Goal: Task Accomplishment & Management: Complete application form

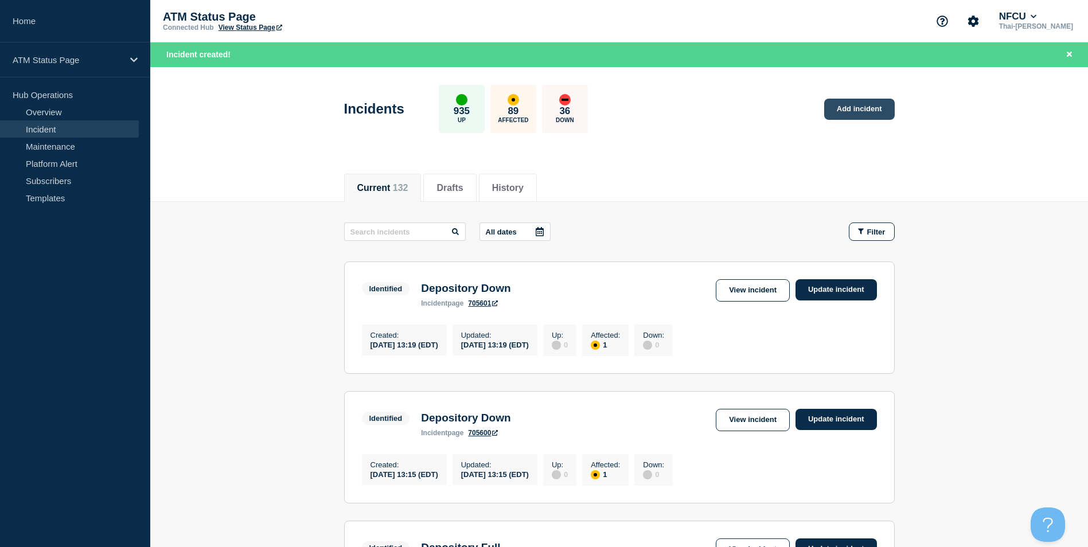
click at [851, 113] on link "Add incident" at bounding box center [859, 109] width 71 height 21
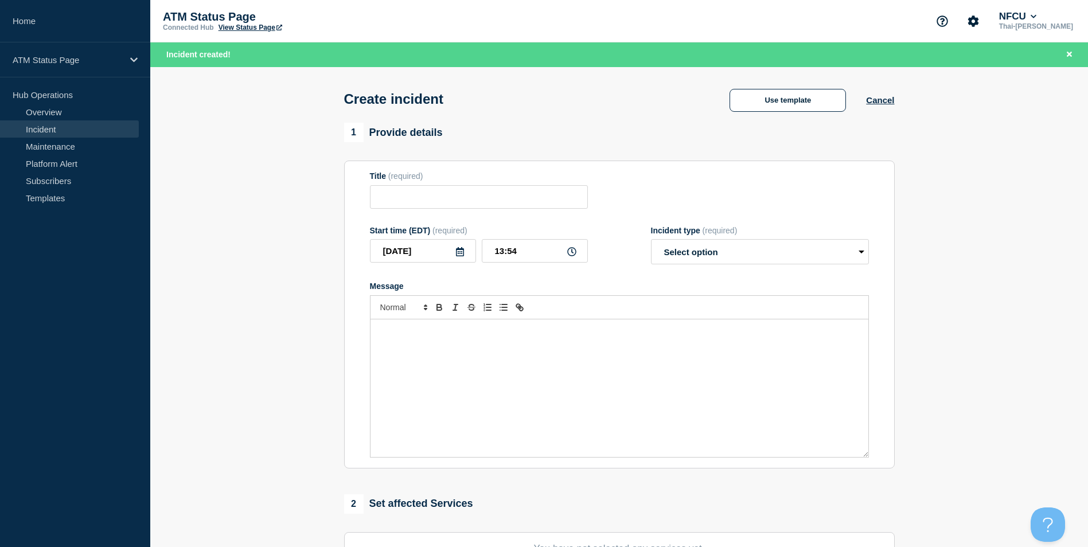
scroll to position [281, 0]
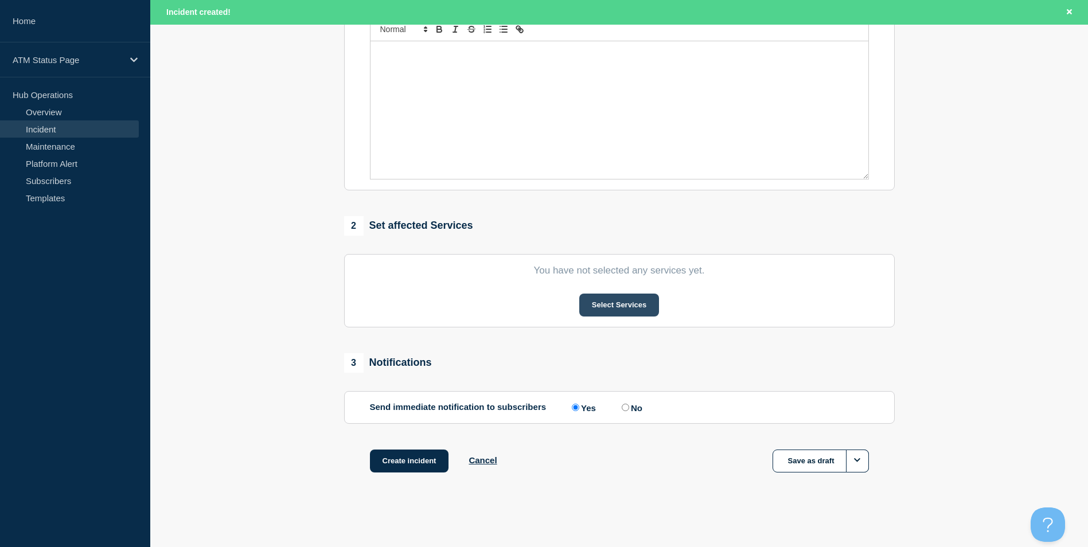
click at [607, 311] on button "Select Services" at bounding box center [619, 305] width 80 height 23
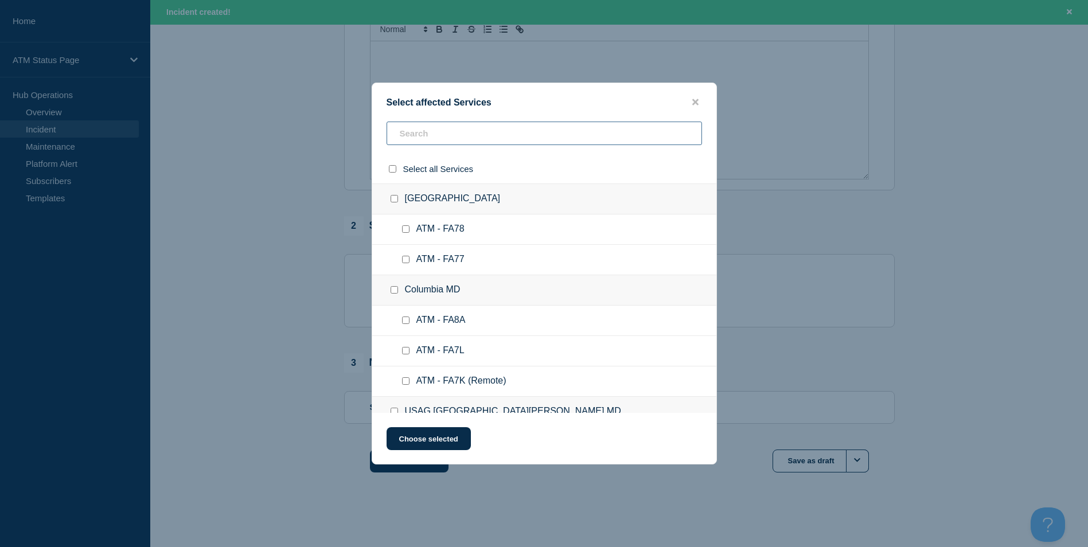
click at [433, 134] on input "text" at bounding box center [543, 134] width 315 height 24
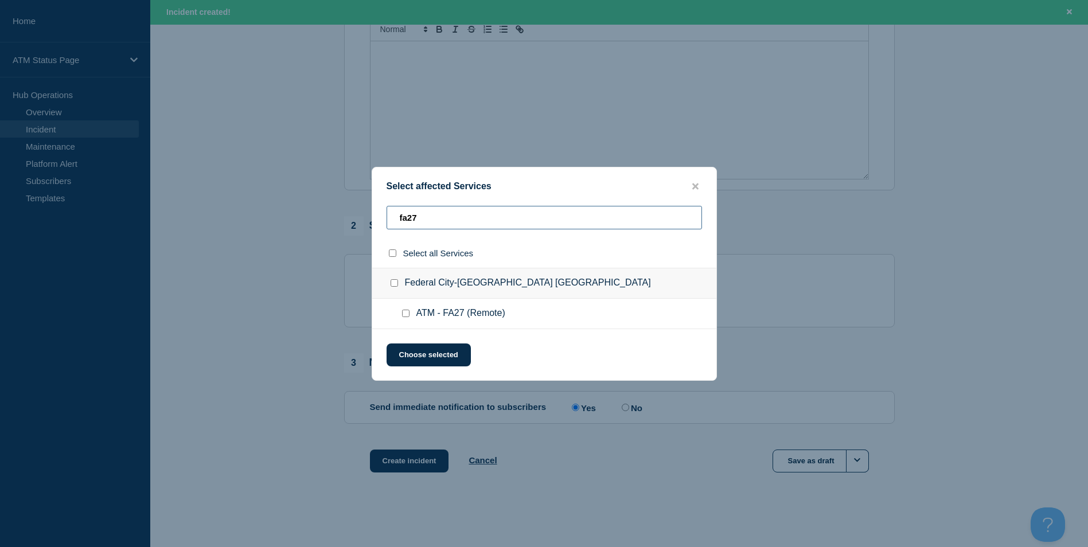
type input "fa27"
click at [406, 317] on input "ATM - FA27 (Remote) checkbox" at bounding box center [405, 313] width 7 height 7
checkbox input "true"
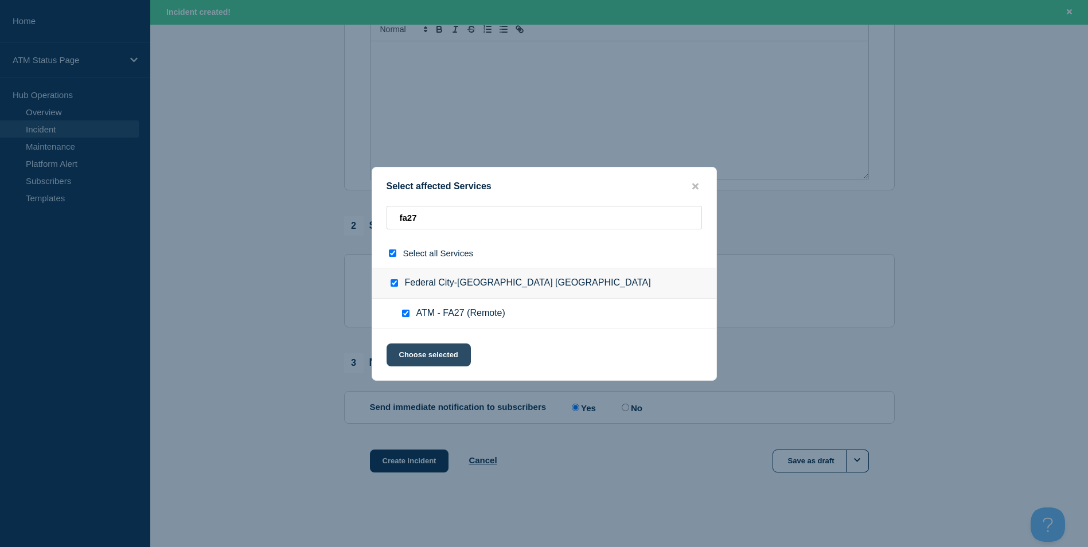
click at [407, 351] on button "Choose selected" at bounding box center [428, 354] width 84 height 23
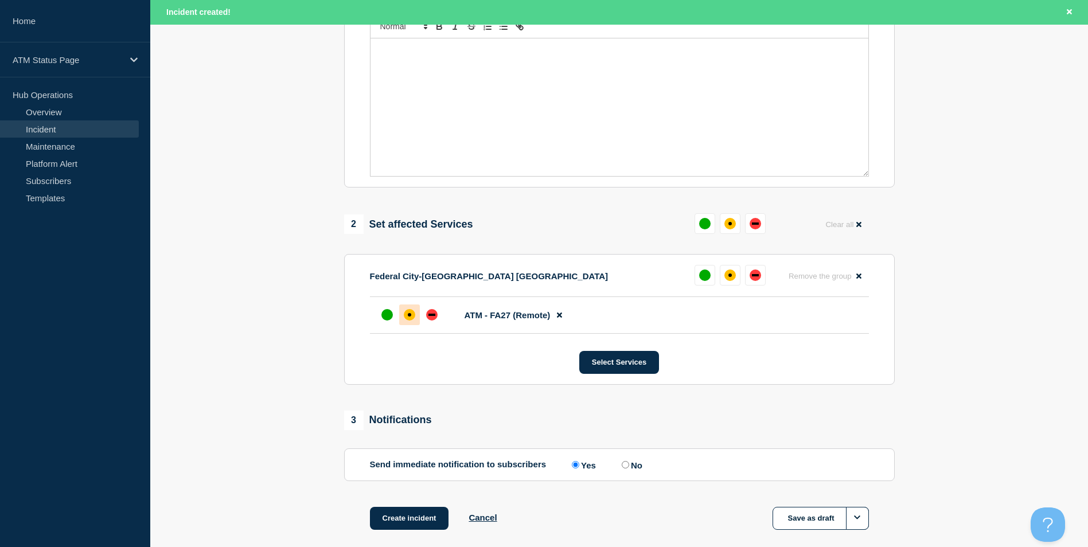
click at [408, 320] on div "affected" at bounding box center [409, 314] width 11 height 11
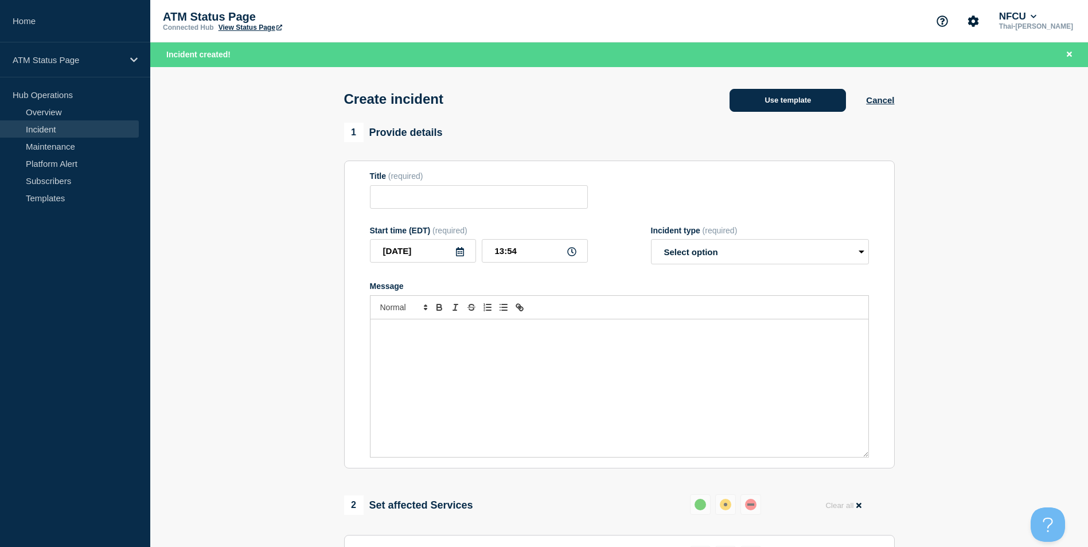
click at [792, 104] on button "Use template" at bounding box center [787, 100] width 116 height 23
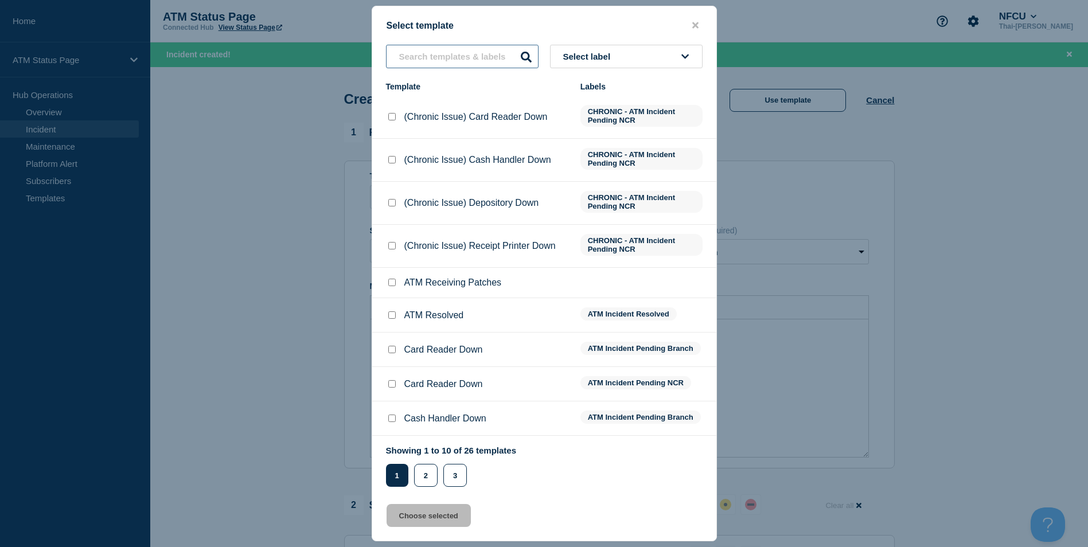
click at [445, 63] on input "text" at bounding box center [462, 57] width 153 height 24
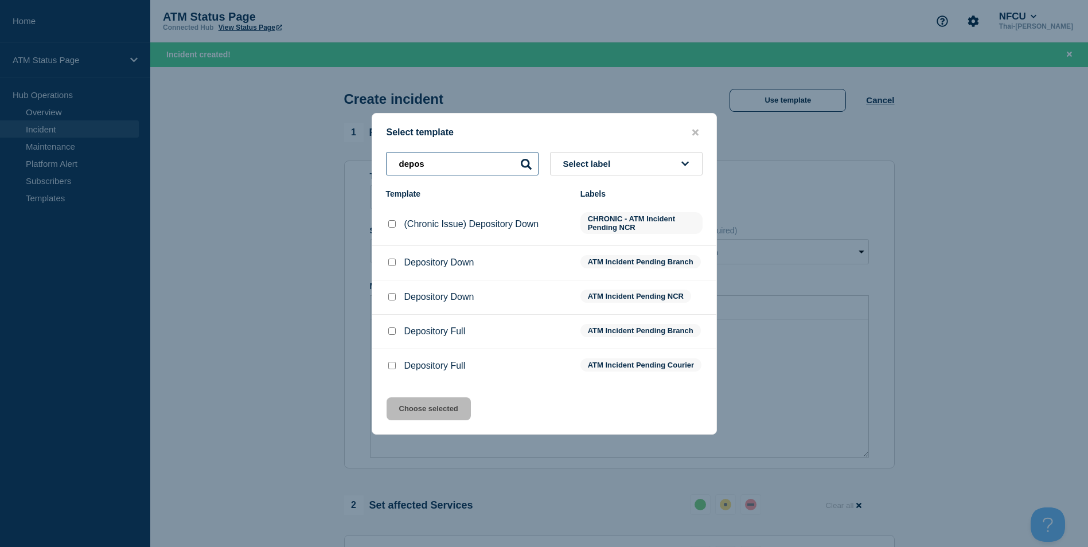
type input "depos"
click at [392, 333] on div at bounding box center [391, 331] width 11 height 11
click at [391, 328] on input "Depository Full checkbox" at bounding box center [391, 330] width 7 height 7
checkbox input "true"
click at [390, 369] on input "Depository Full checkbox" at bounding box center [391, 365] width 7 height 7
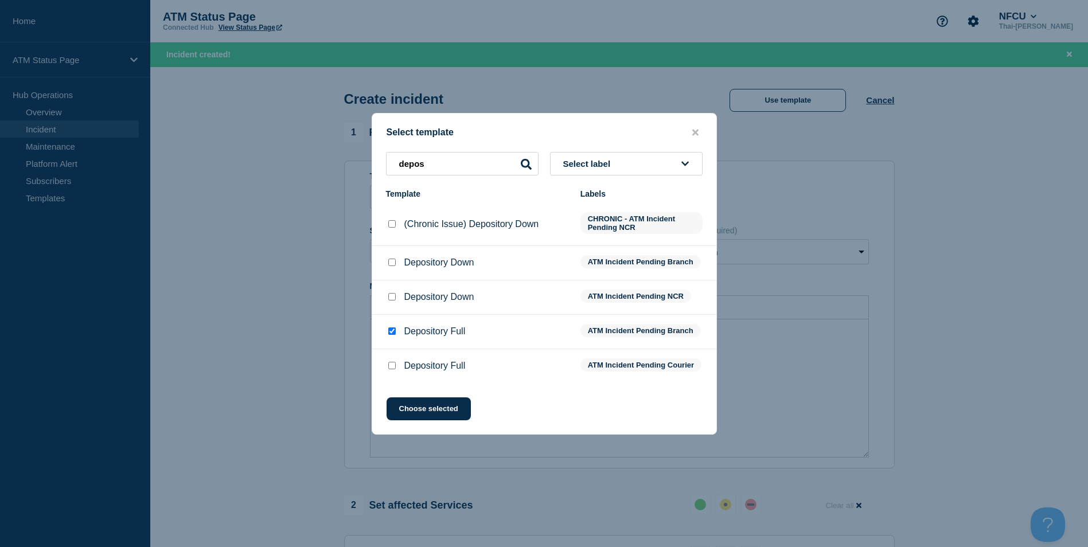
checkbox input "true"
checkbox input "false"
click at [421, 418] on button "Choose selected" at bounding box center [428, 408] width 84 height 23
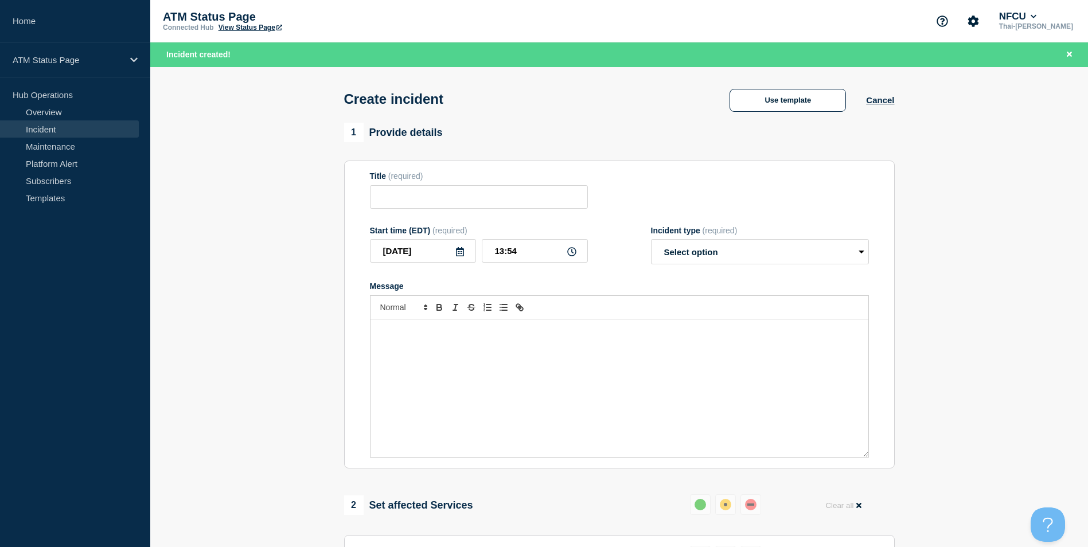
type input "Depository Full"
select select "identified"
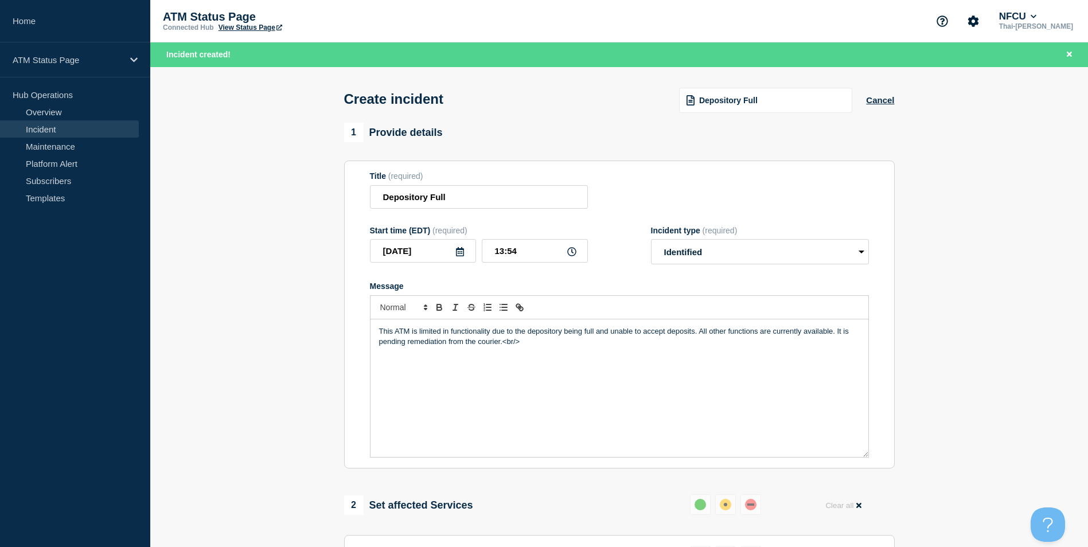
scroll to position [229, 0]
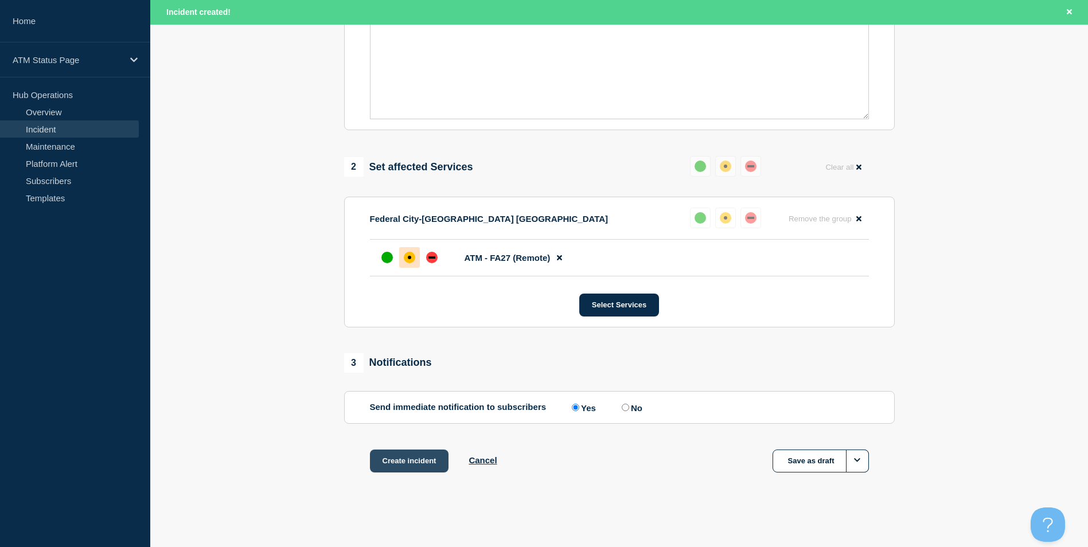
click at [406, 460] on button "Create incident" at bounding box center [409, 460] width 79 height 23
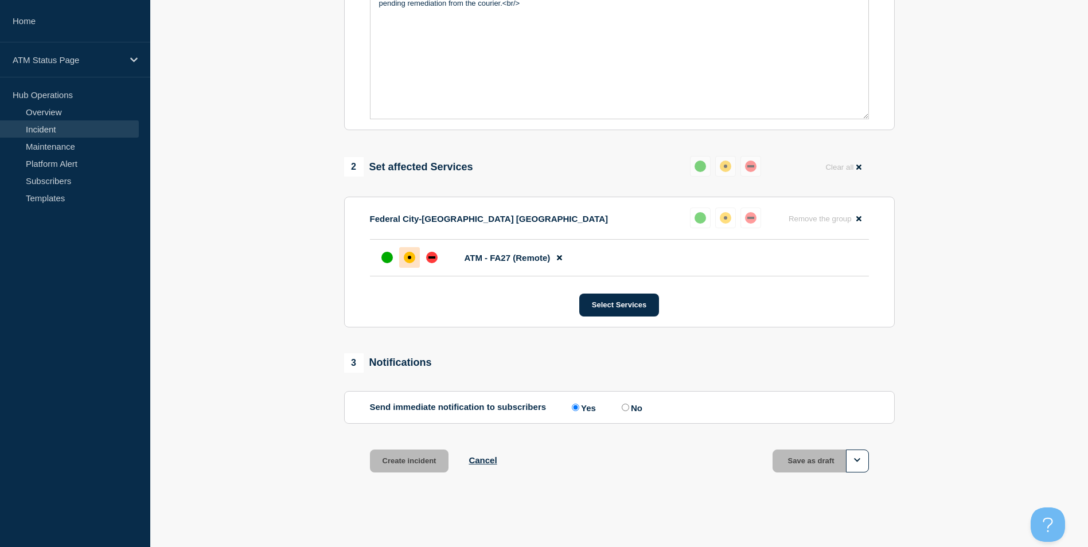
scroll to position [316, 0]
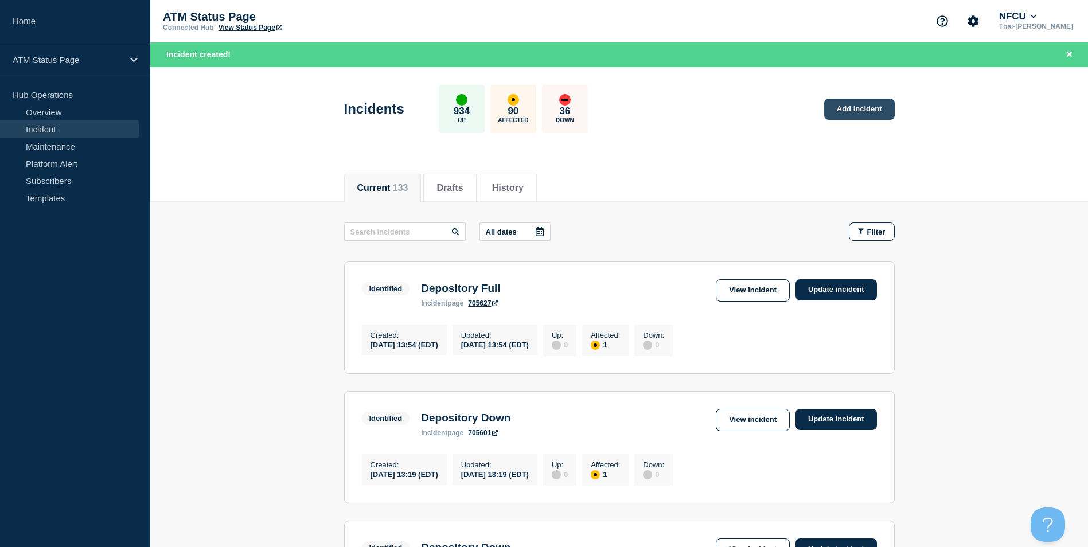
click at [865, 104] on link "Add incident" at bounding box center [859, 109] width 71 height 21
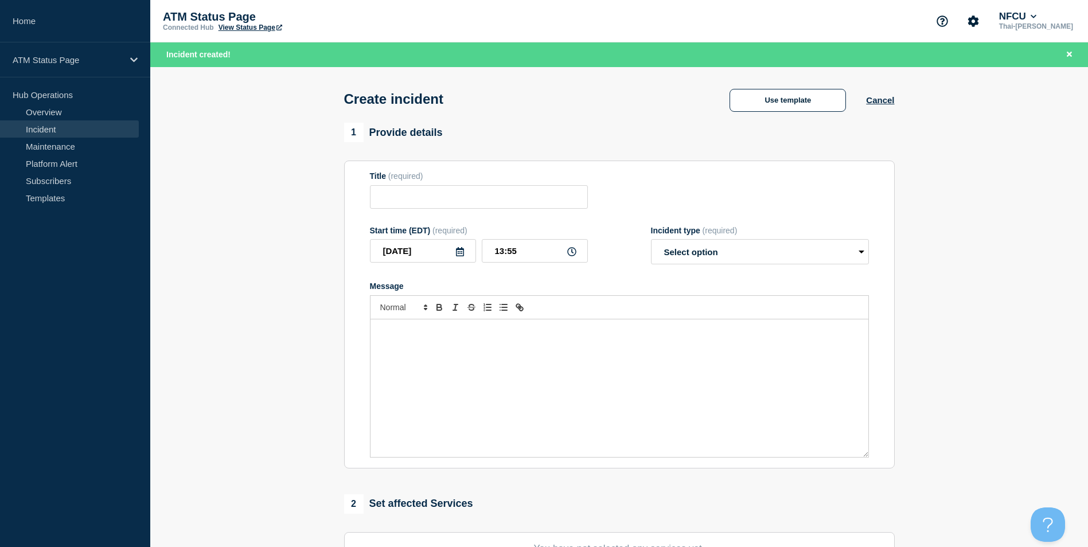
scroll to position [281, 0]
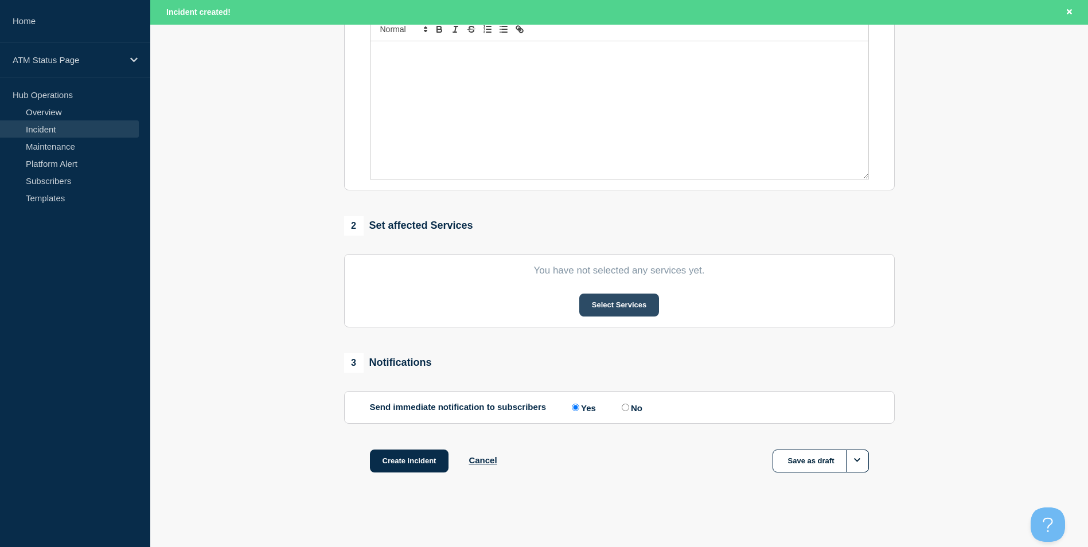
click at [630, 313] on button "Select Services" at bounding box center [619, 305] width 80 height 23
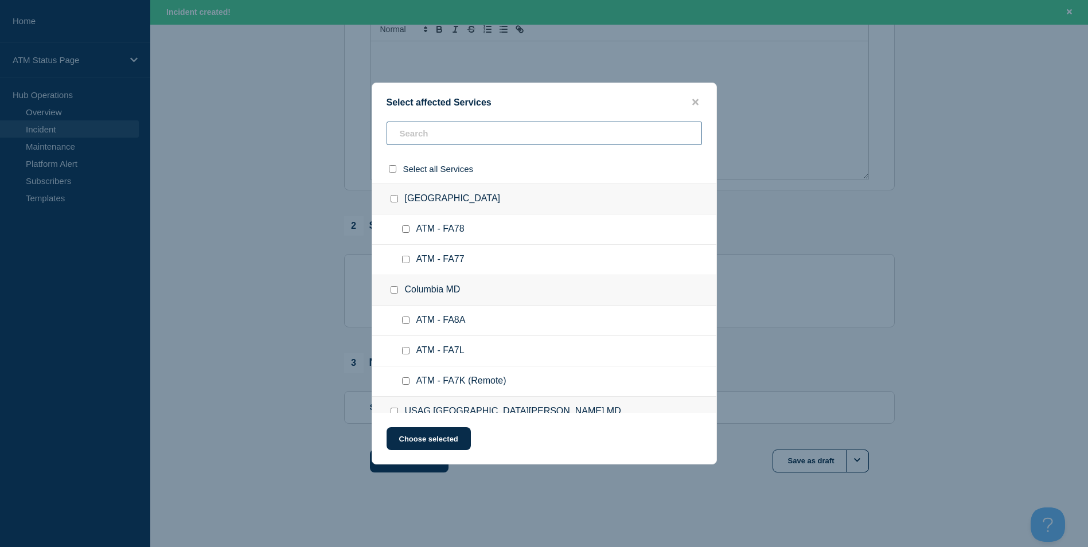
click at [440, 135] on input "text" at bounding box center [543, 134] width 315 height 24
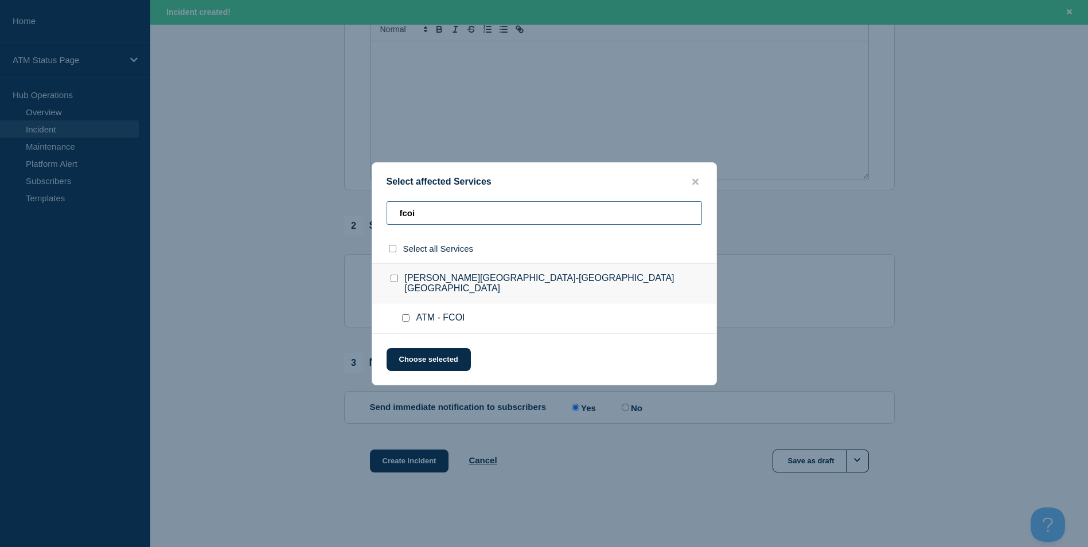
type input "fcoi"
click at [408, 314] on input "ATM - FCOI checkbox" at bounding box center [405, 317] width 7 height 7
checkbox input "true"
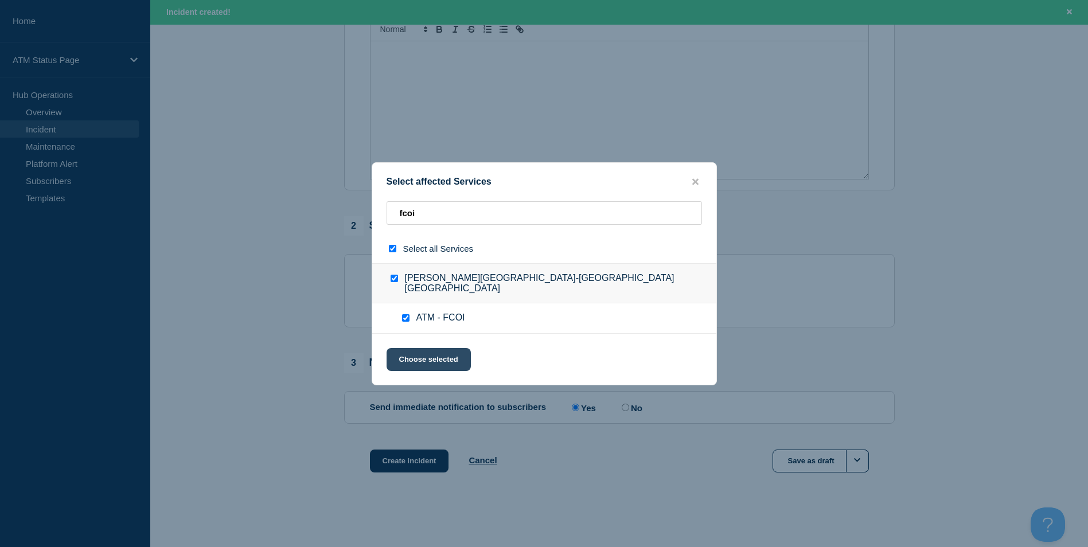
click at [423, 348] on button "Choose selected" at bounding box center [428, 359] width 84 height 23
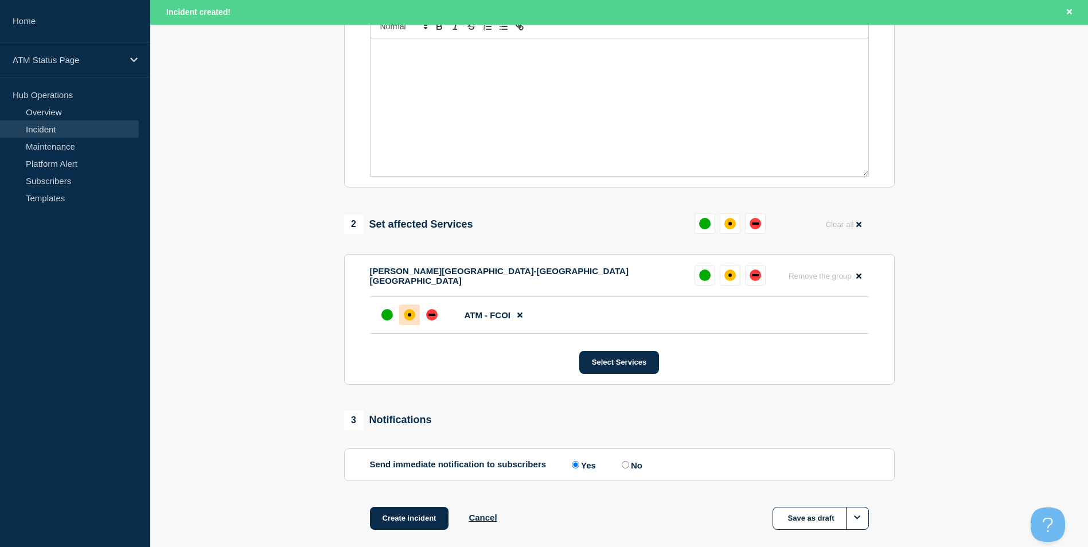
click at [410, 315] on div "affected" at bounding box center [409, 314] width 11 height 11
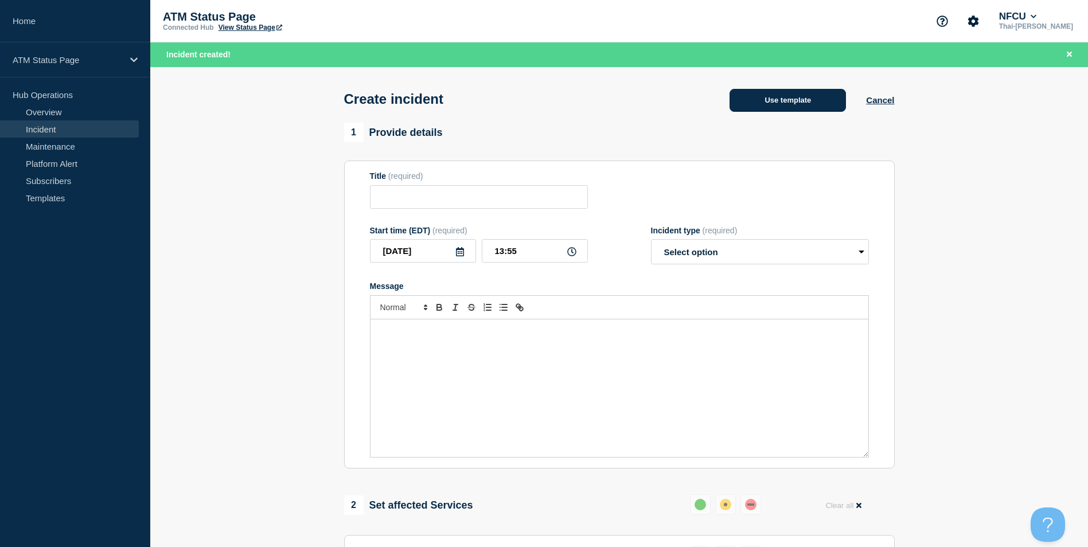
click at [784, 99] on button "Use template" at bounding box center [787, 100] width 116 height 23
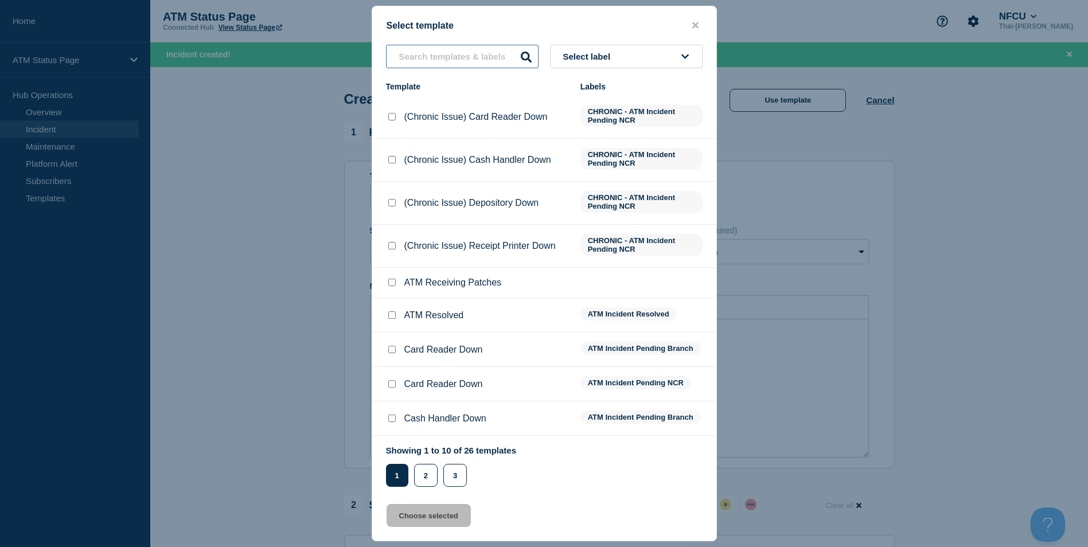
click at [440, 54] on input "text" at bounding box center [462, 57] width 153 height 24
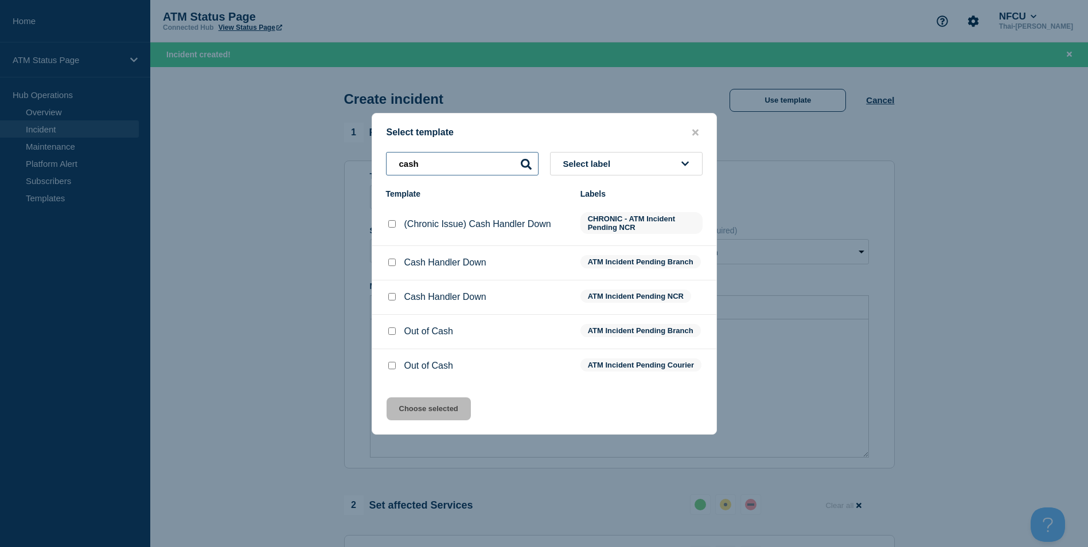
type input "cash"
click at [389, 294] on input "Cash Handler Down checkbox" at bounding box center [391, 296] width 7 height 7
checkbox input "true"
click at [396, 329] on div at bounding box center [391, 331] width 11 height 11
click at [394, 329] on input "Out of Cash checkbox" at bounding box center [391, 330] width 7 height 7
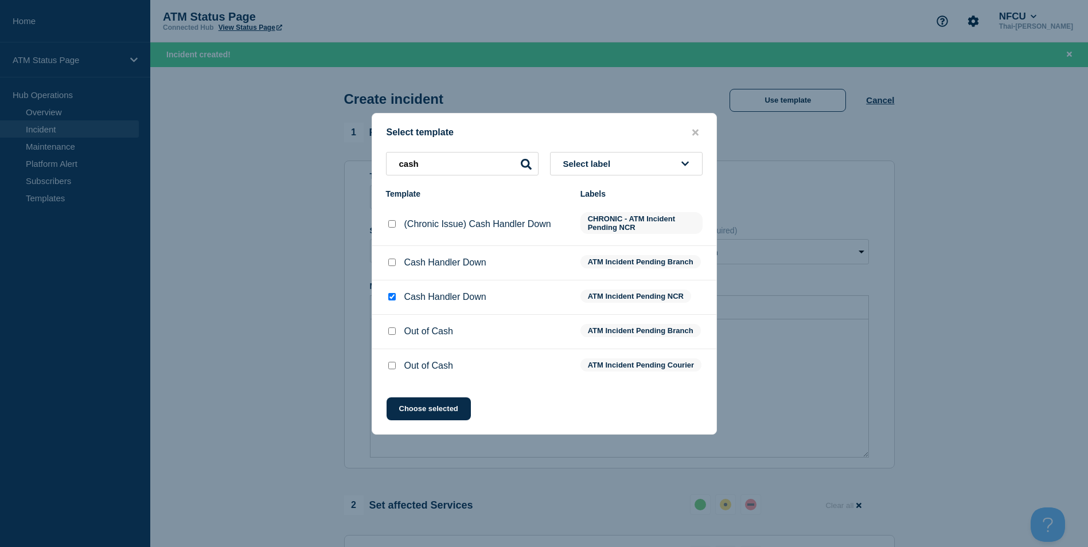
checkbox input "true"
checkbox input "false"
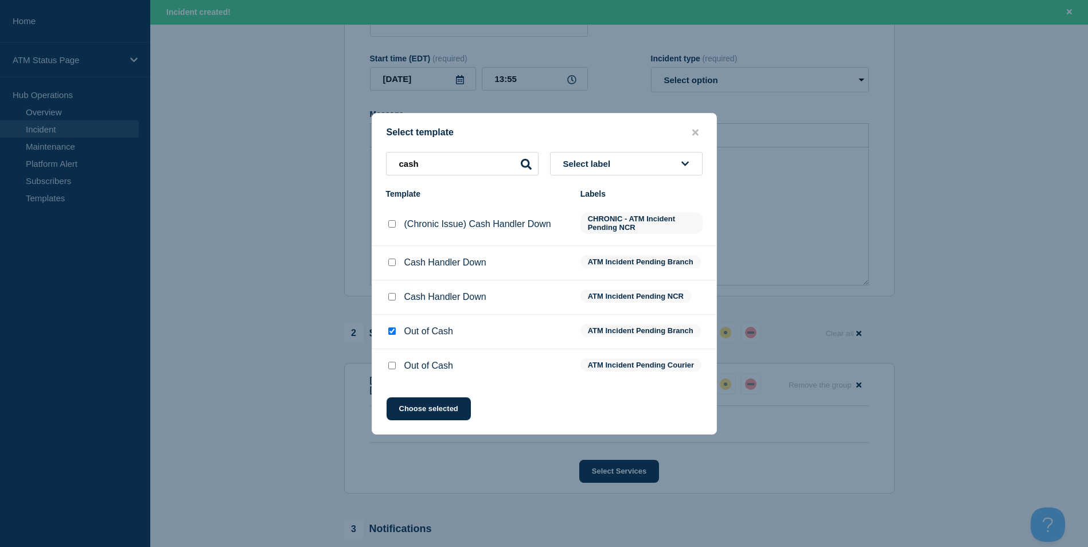
scroll to position [115, 0]
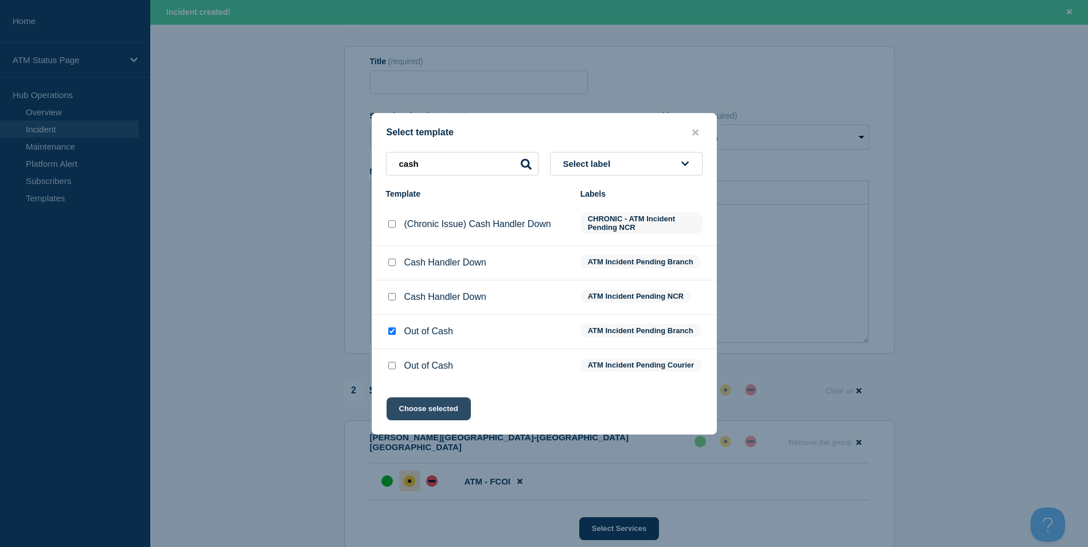
click at [448, 412] on button "Choose selected" at bounding box center [428, 408] width 84 height 23
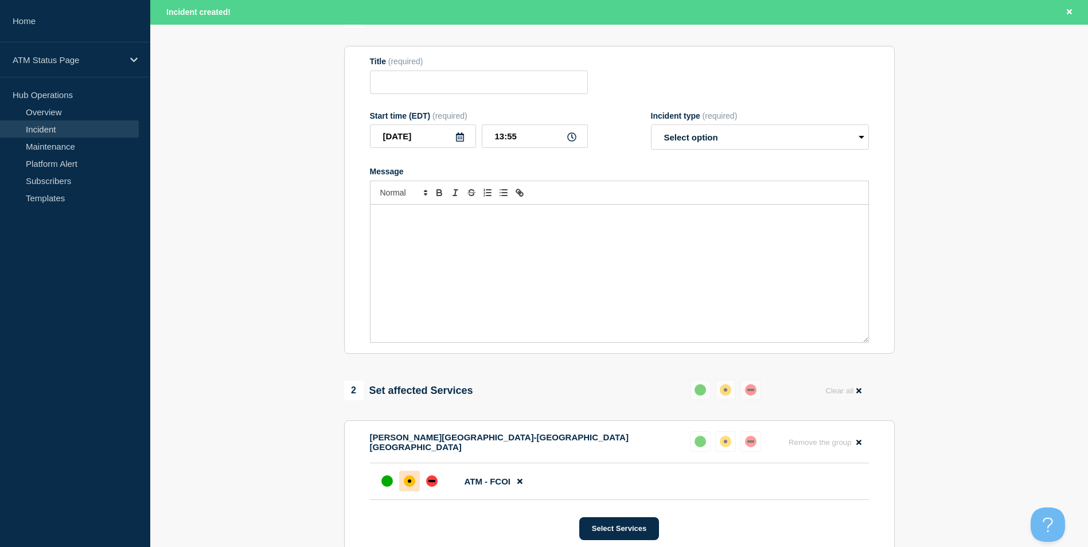
type input "Out of Cash"
select select "identified"
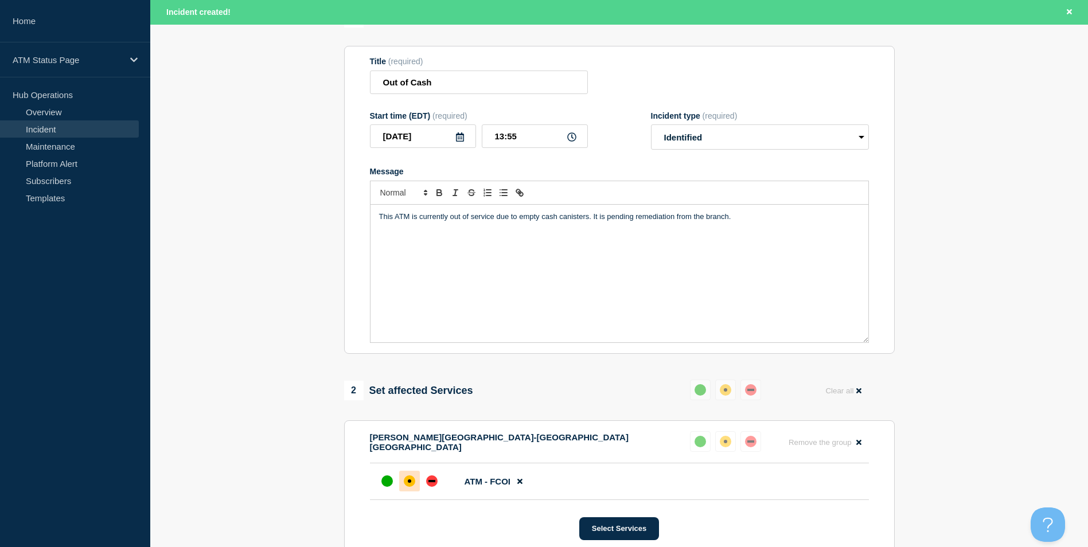
scroll to position [341, 0]
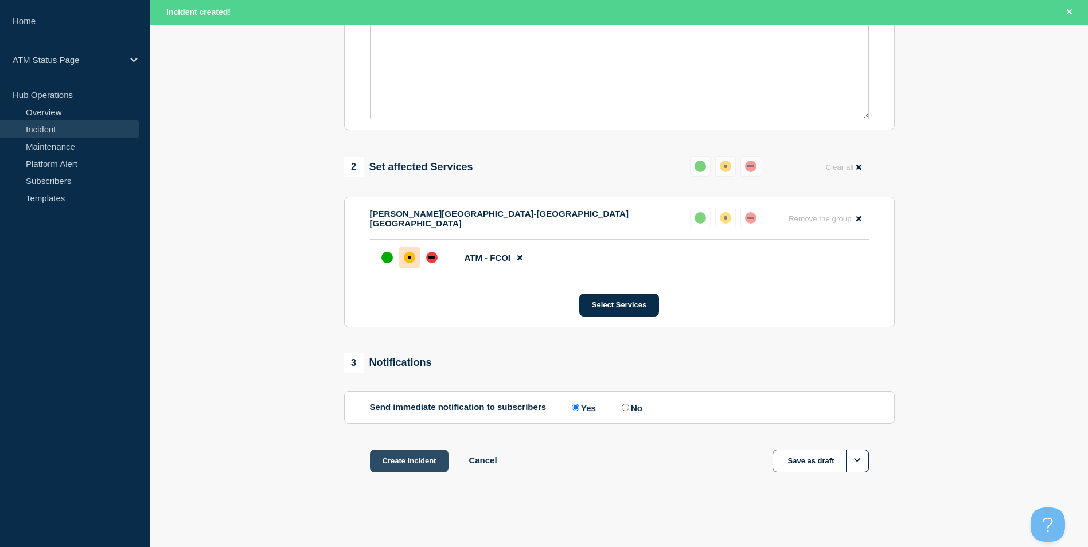
click at [413, 466] on button "Create incident" at bounding box center [409, 460] width 79 height 23
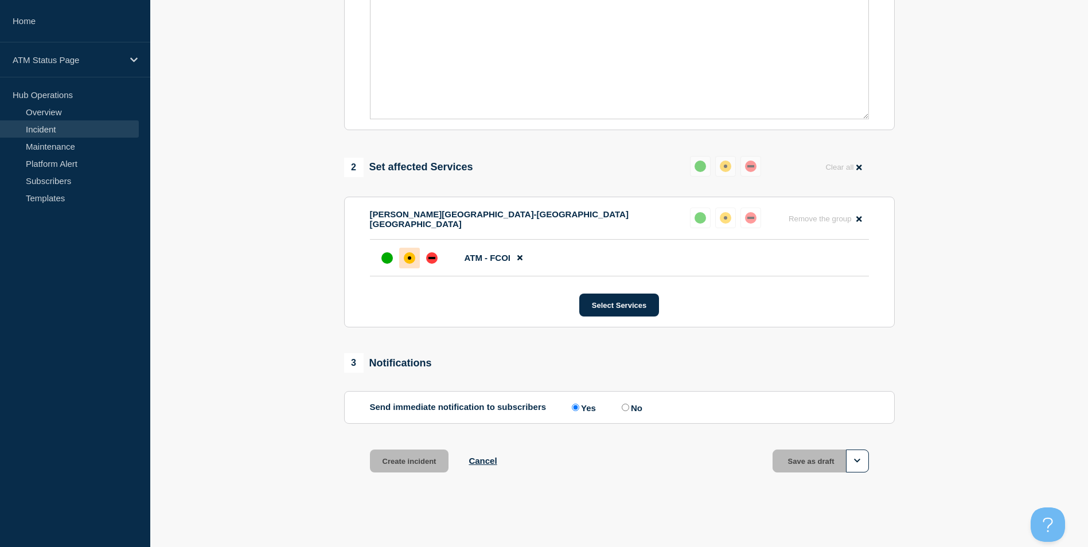
scroll to position [316, 0]
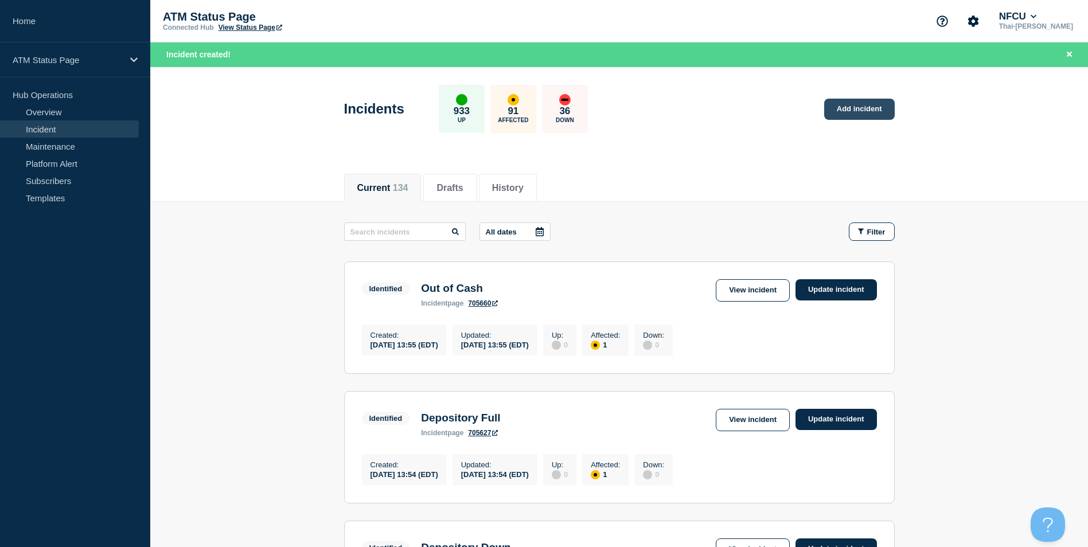
click at [848, 114] on link "Add incident" at bounding box center [859, 109] width 71 height 21
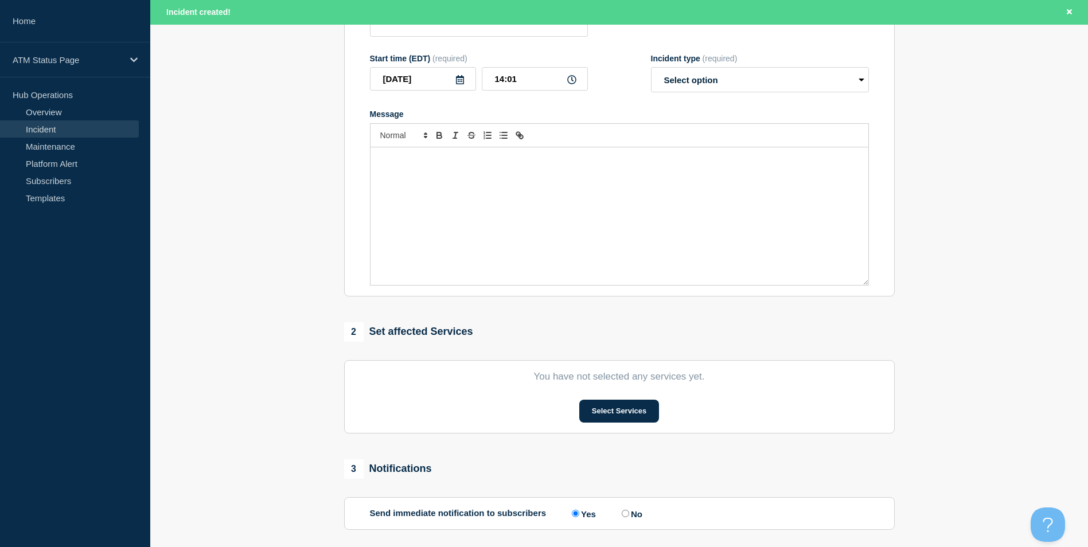
scroll to position [281, 0]
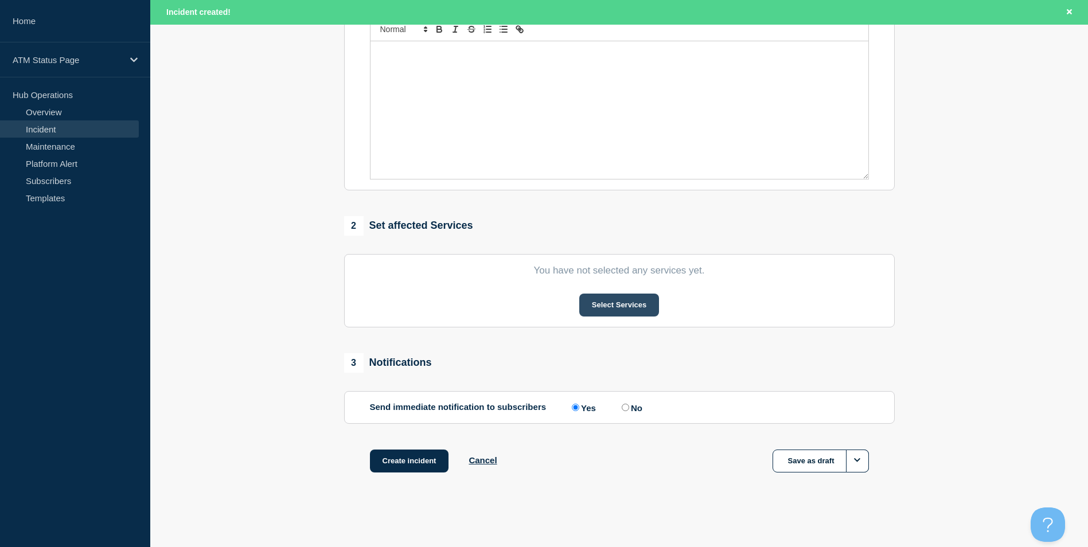
click at [625, 300] on button "Select Services" at bounding box center [619, 305] width 80 height 23
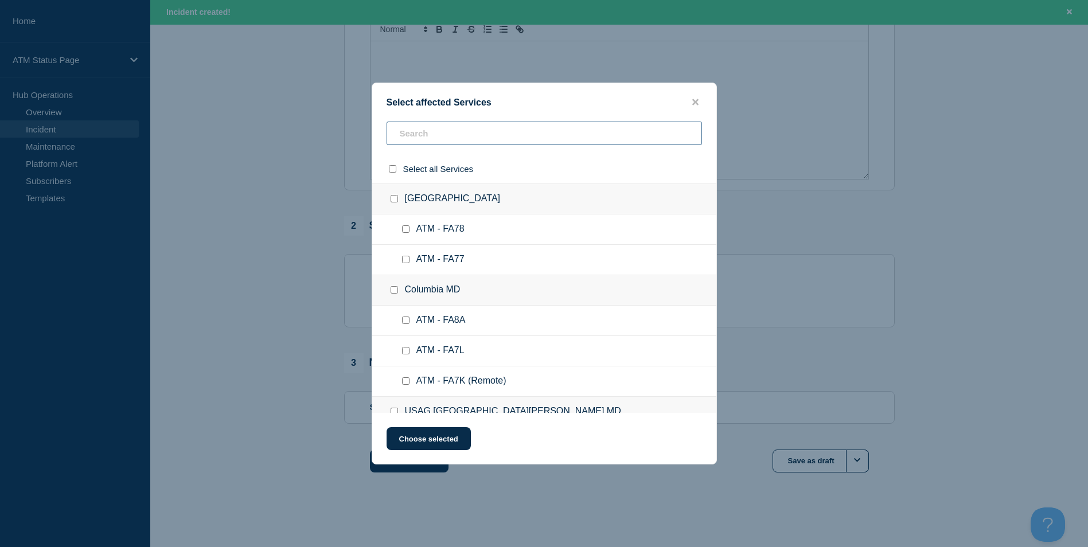
click at [436, 136] on input "text" at bounding box center [543, 134] width 315 height 24
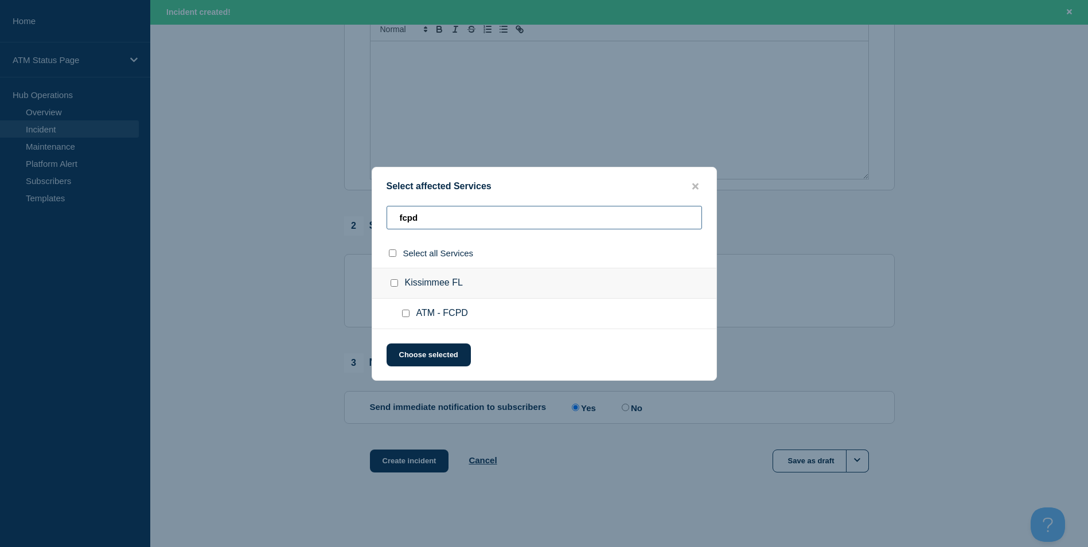
type input "fcpd"
click at [406, 315] on input "ATM - FCPD checkbox" at bounding box center [405, 313] width 7 height 7
checkbox input "true"
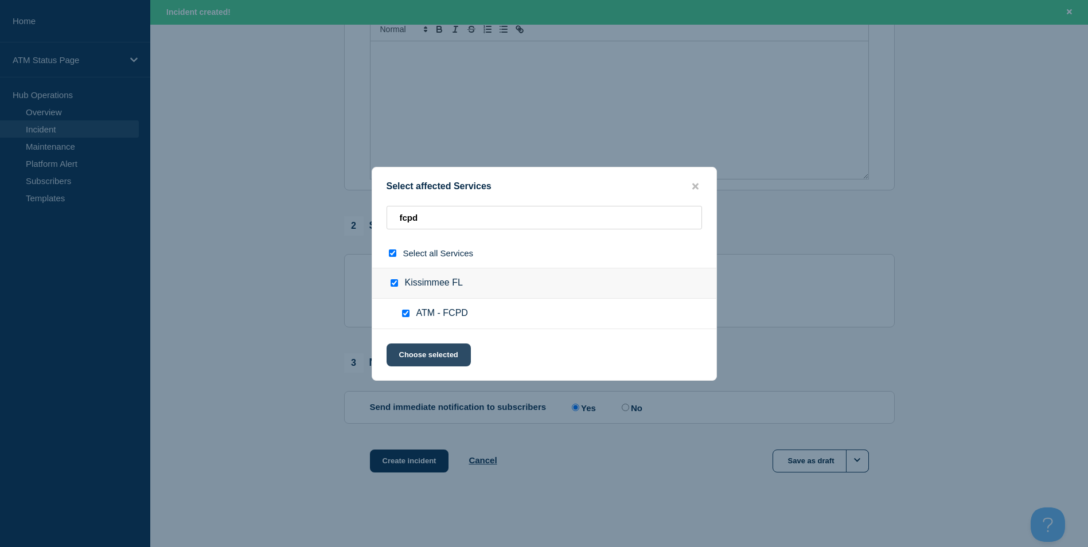
click at [436, 363] on button "Choose selected" at bounding box center [428, 354] width 84 height 23
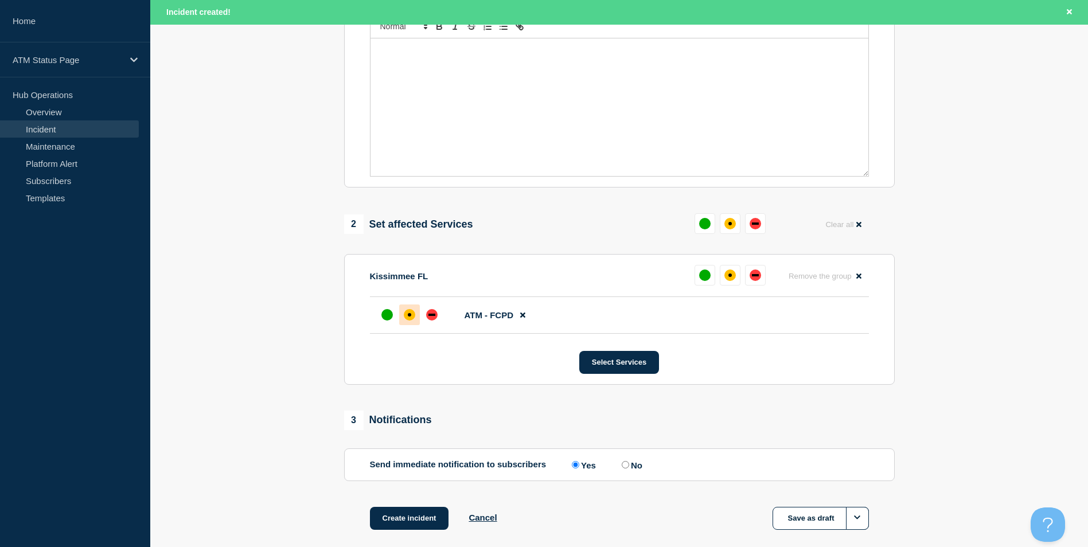
click at [405, 308] on div at bounding box center [409, 314] width 21 height 21
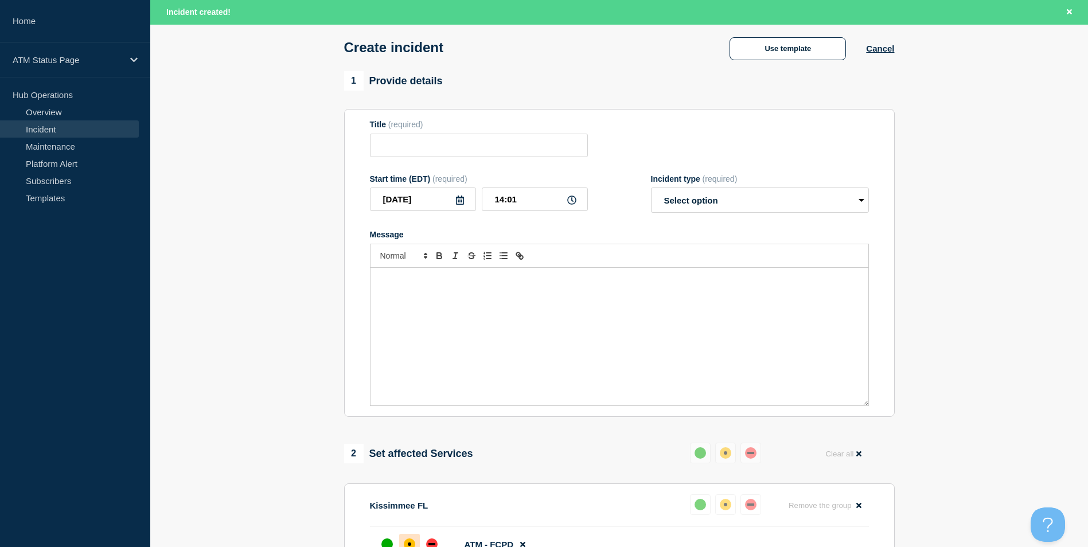
scroll to position [0, 0]
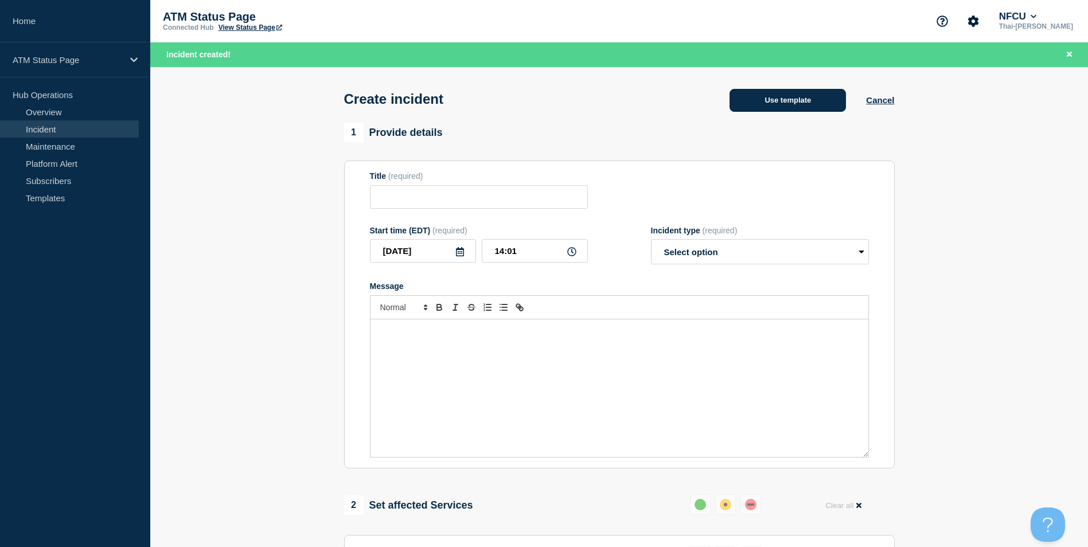
click at [769, 100] on button "Use template" at bounding box center [787, 100] width 116 height 23
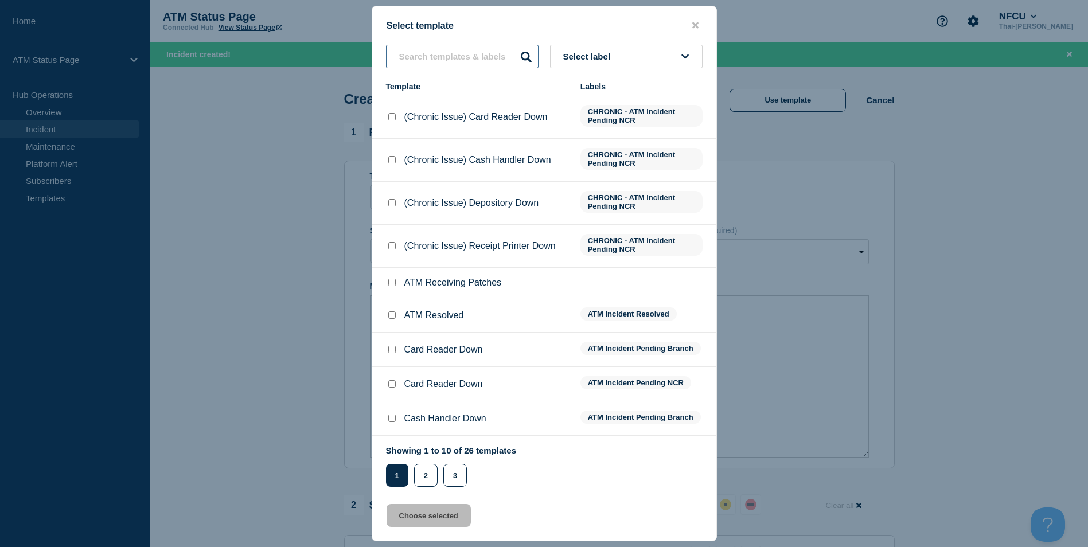
click at [451, 66] on input "text" at bounding box center [462, 57] width 153 height 24
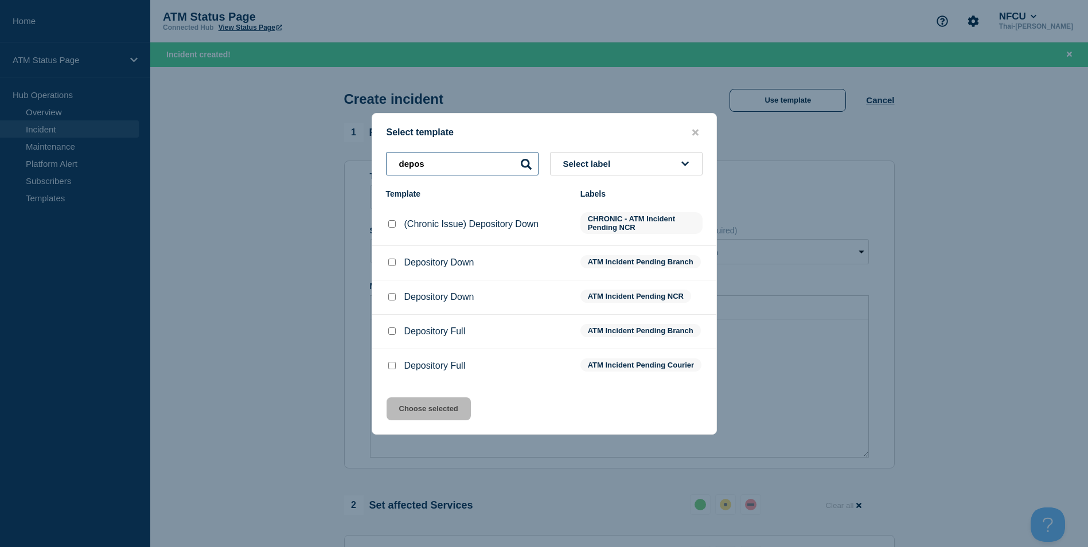
type input "depos"
click at [386, 328] on div at bounding box center [391, 331] width 11 height 11
click at [394, 332] on input "Depository Full checkbox" at bounding box center [391, 330] width 7 height 7
checkbox input "true"
click at [452, 420] on button "Choose selected" at bounding box center [428, 408] width 84 height 23
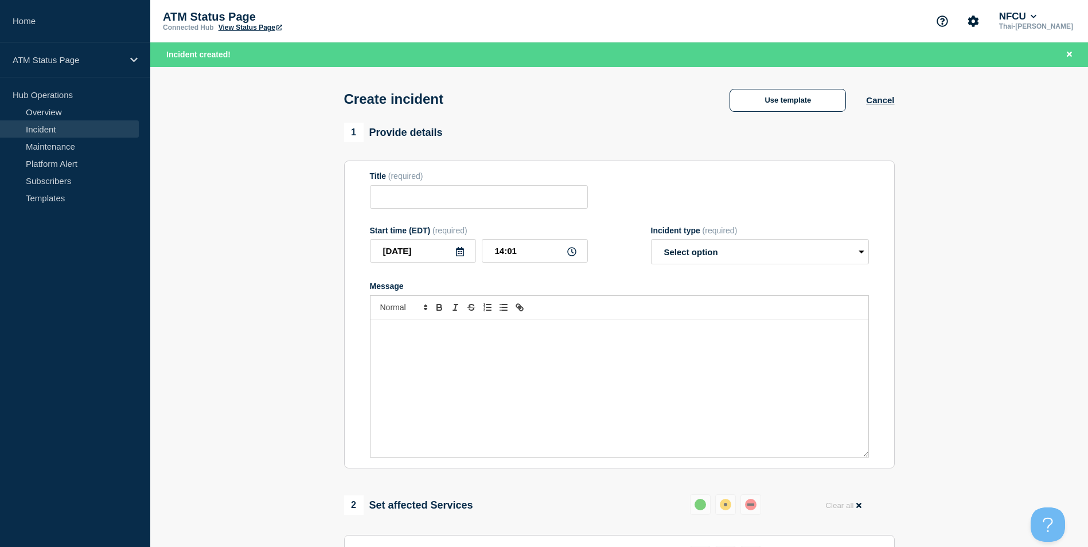
type input "Depository Full"
select select "identified"
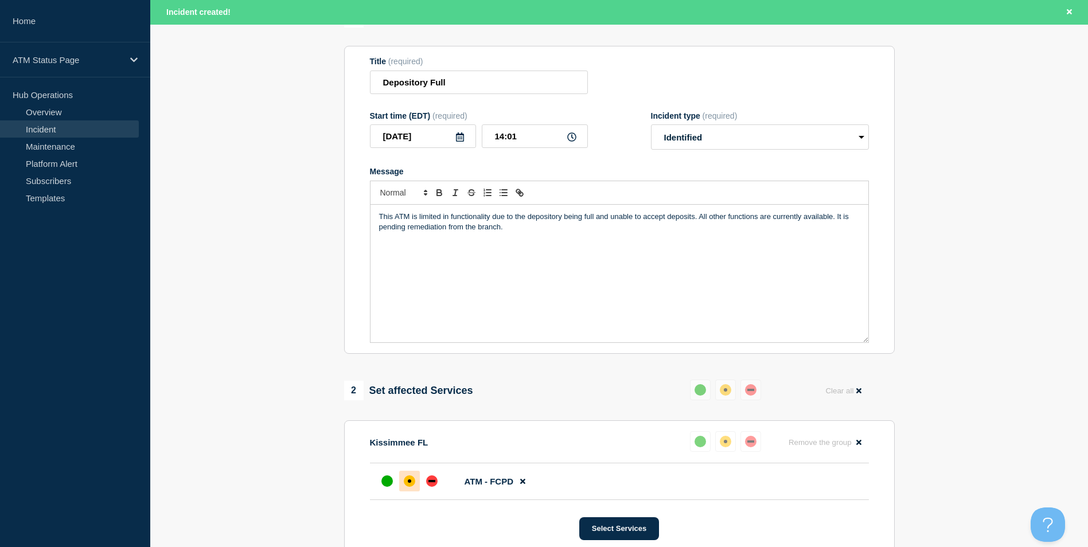
scroll to position [341, 0]
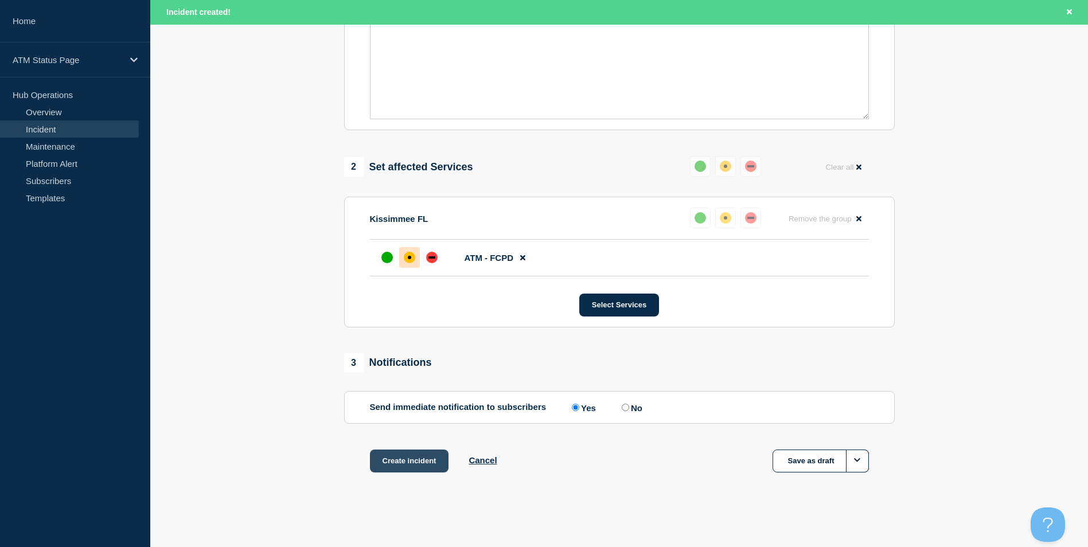
click at [435, 466] on button "Create incident" at bounding box center [409, 460] width 79 height 23
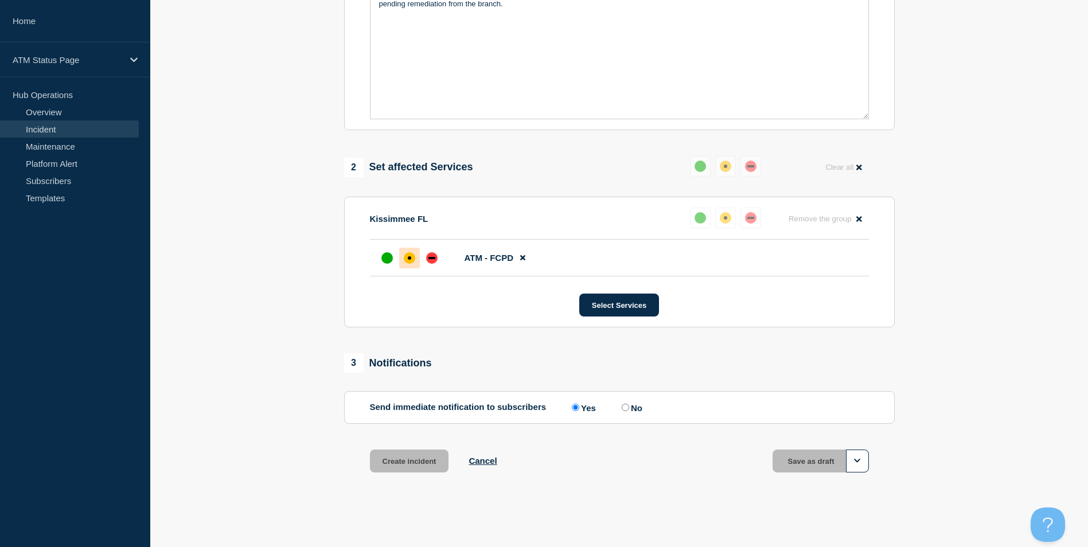
scroll to position [316, 0]
